Goal: Complete application form: Complete application form

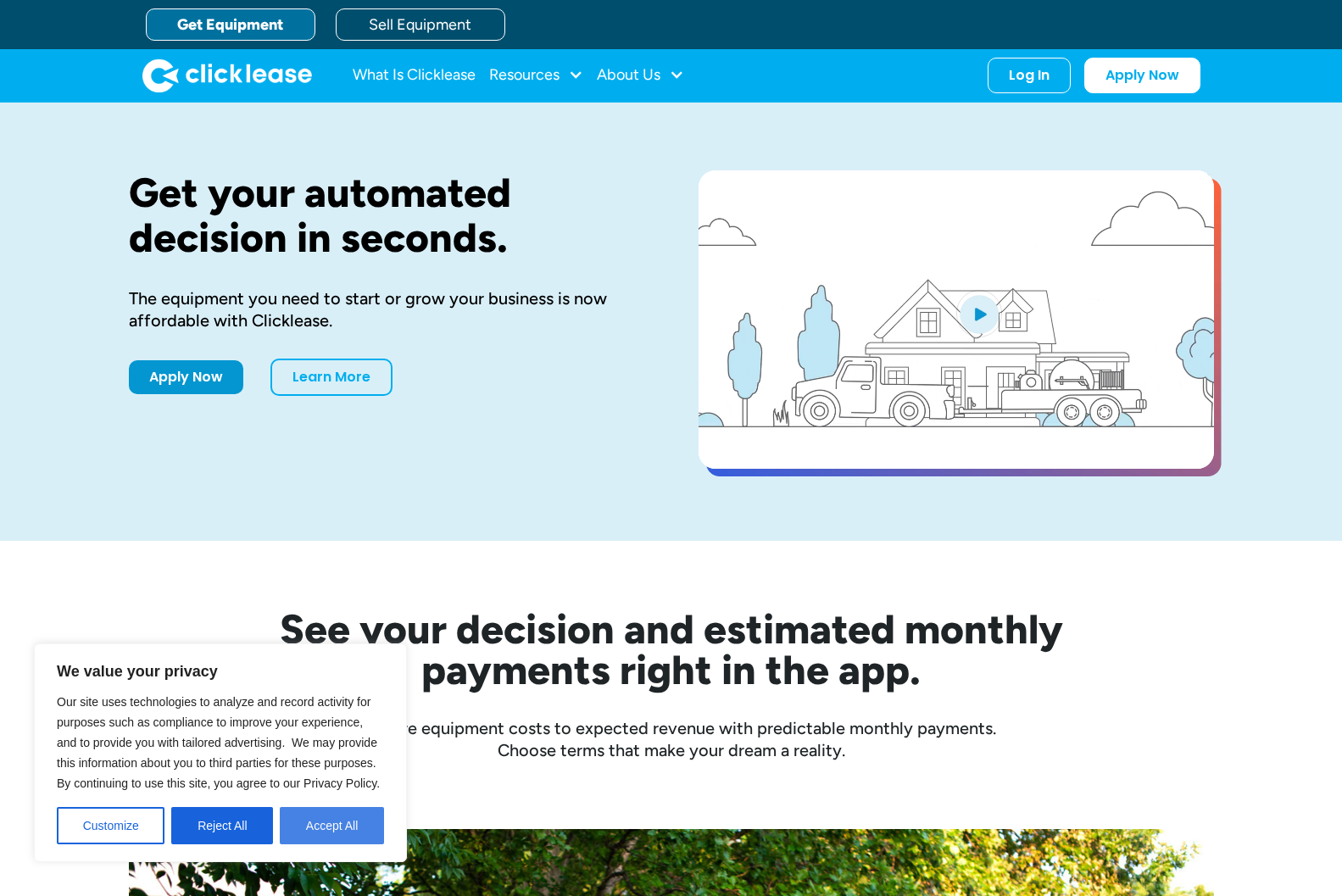
click at [333, 829] on button "Accept All" at bounding box center [332, 826] width 104 height 38
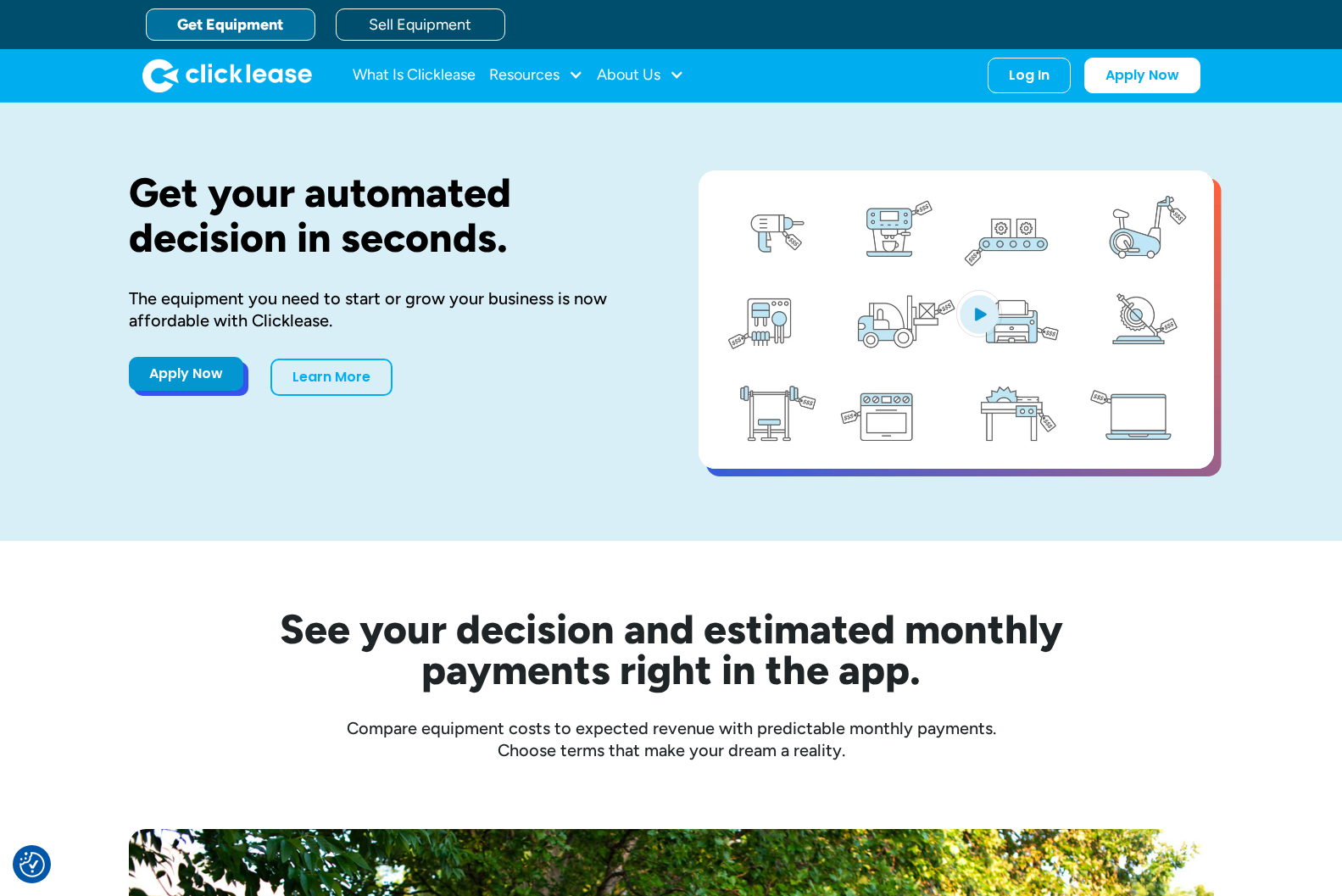
click at [202, 383] on link "Apply Now" at bounding box center [186, 374] width 114 height 34
